Goal: Information Seeking & Learning: Learn about a topic

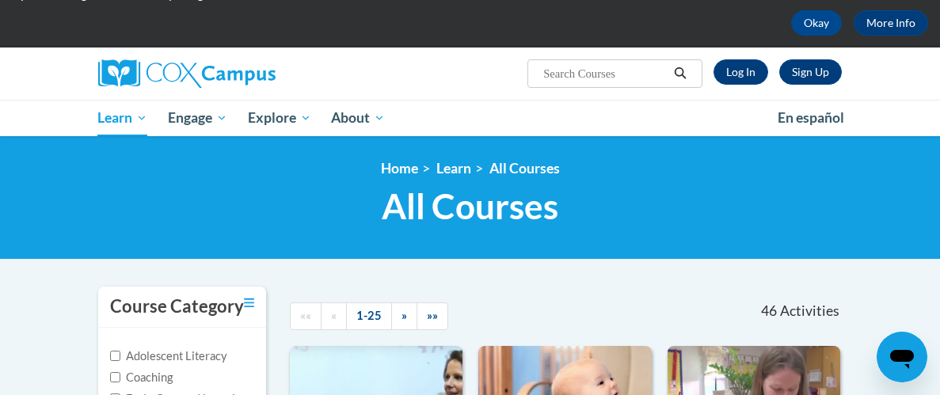
scroll to position [68, 0]
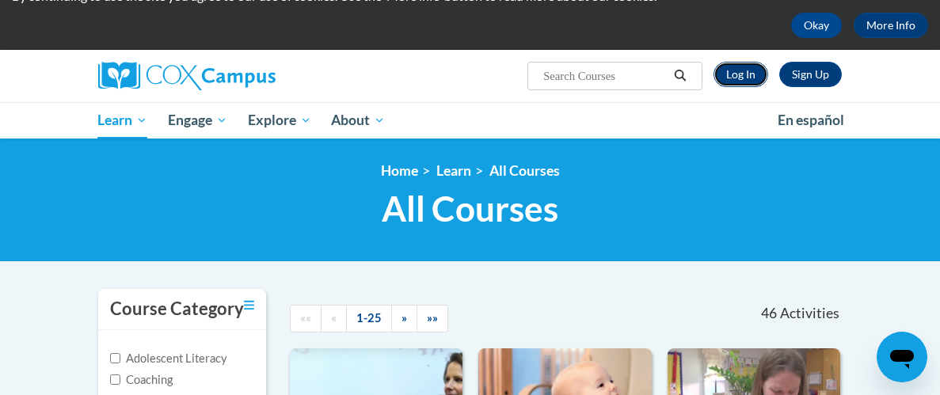
click at [739, 74] on link "Log In" at bounding box center [740, 74] width 55 height 25
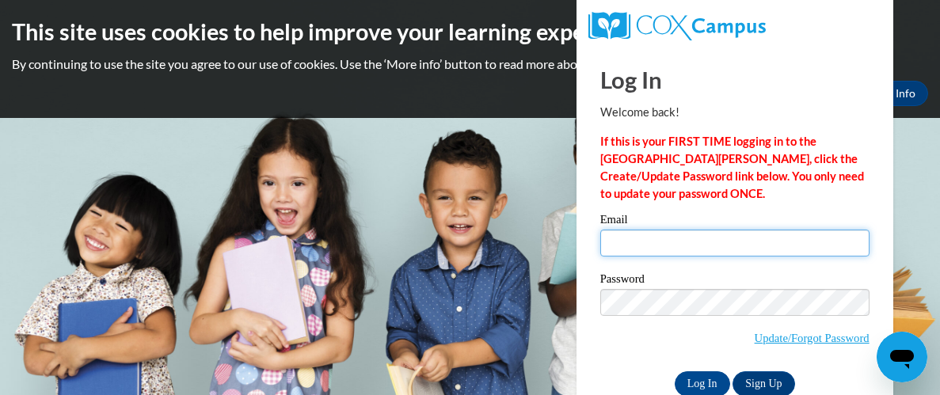
click at [733, 244] on input "Email" at bounding box center [734, 243] width 269 height 27
type input "bhilliard@nobleps.com"
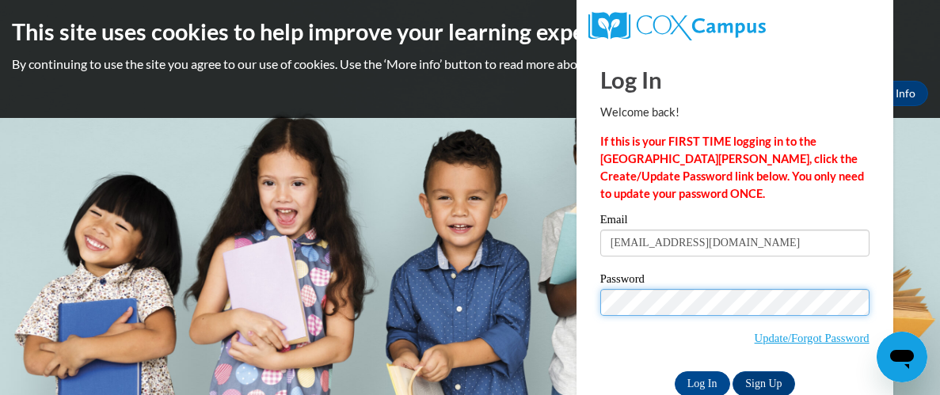
click at [675, 371] on input "Log In" at bounding box center [702, 383] width 55 height 25
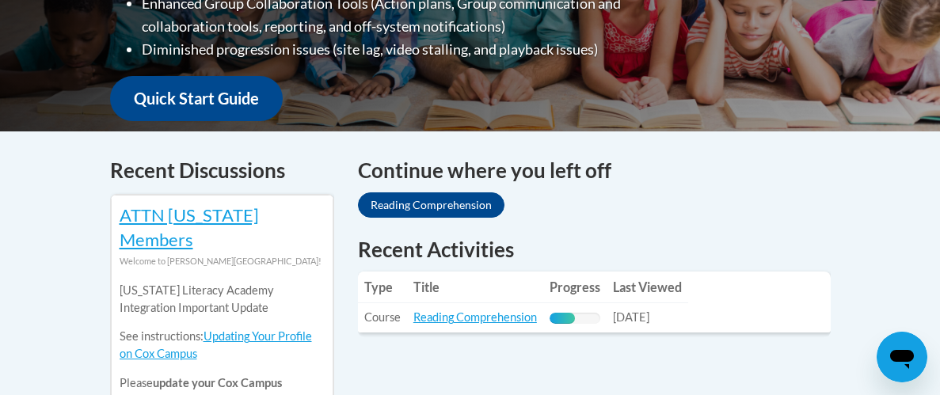
scroll to position [559, 0]
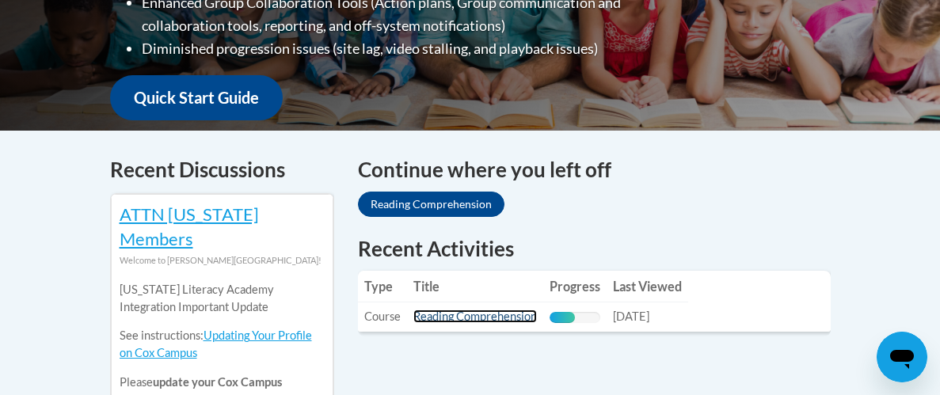
click at [493, 310] on link "Reading Comprehension" at bounding box center [475, 316] width 124 height 13
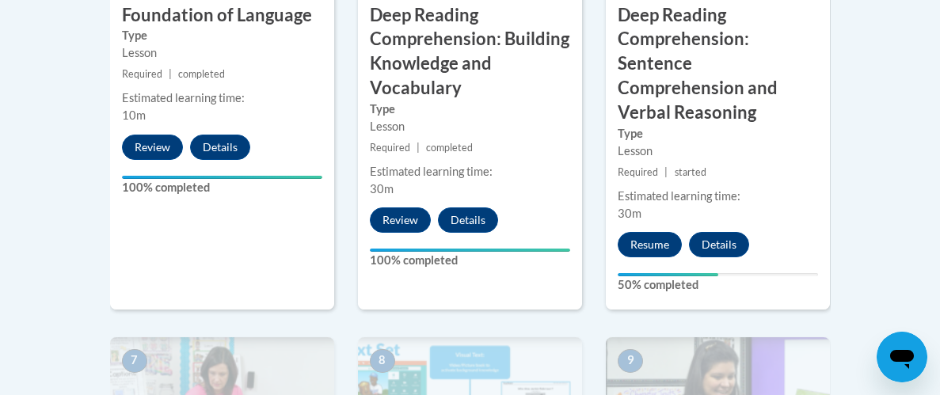
scroll to position [1177, 0]
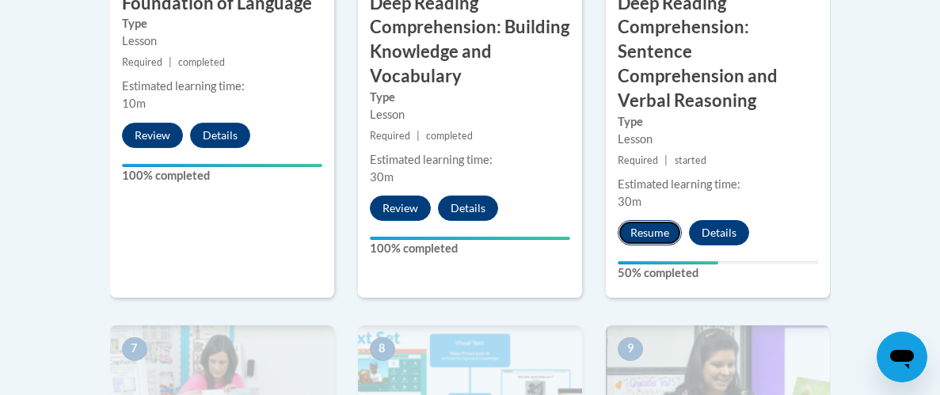
click at [644, 220] on button "Resume" at bounding box center [650, 232] width 64 height 25
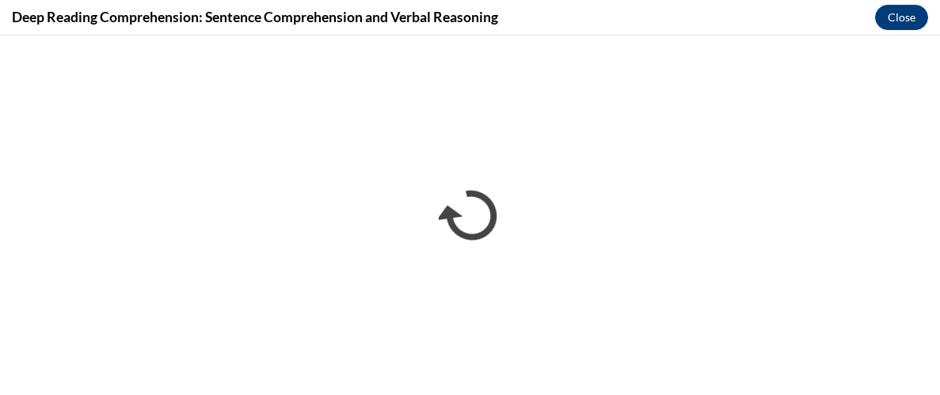
scroll to position [0, 0]
